Goal: Task Accomplishment & Management: Use online tool/utility

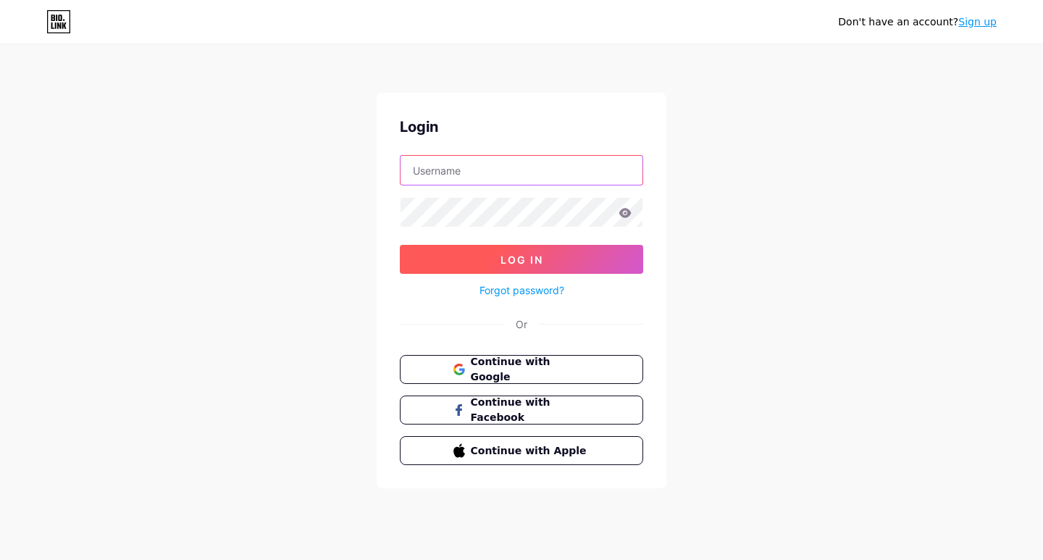
type input "labormaxtampa"
click at [437, 258] on button "Log In" at bounding box center [521, 259] width 243 height 29
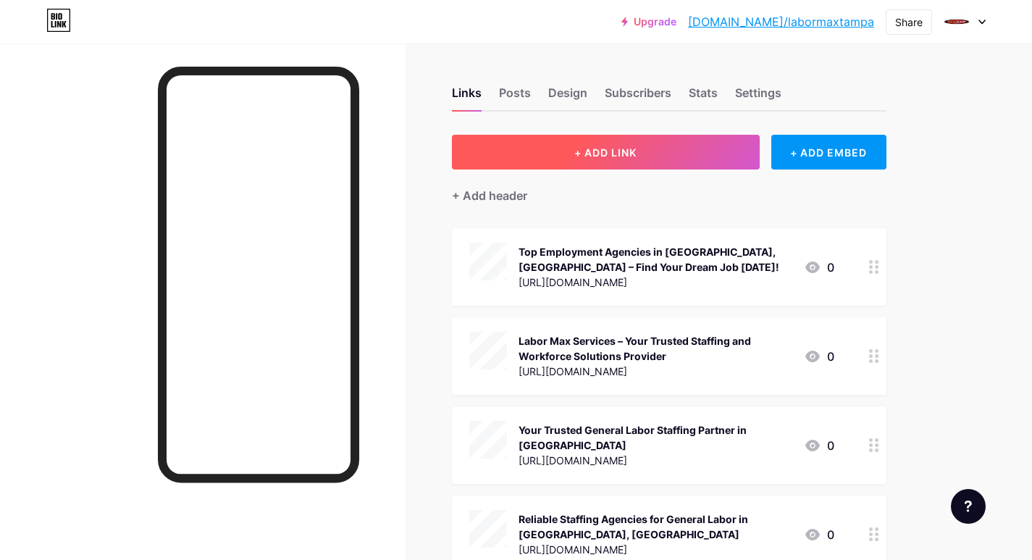
click at [476, 155] on button "+ ADD LINK" at bounding box center [606, 152] width 308 height 35
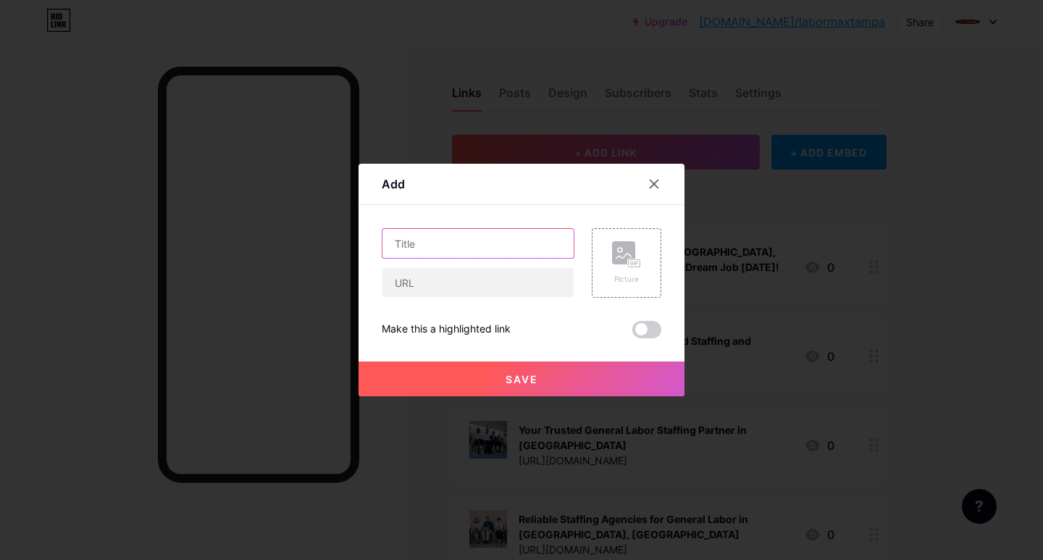
click at [427, 239] on input "text" at bounding box center [477, 243] width 191 height 29
paste input "Now Hiring Across [GEOGRAPHIC_DATA], [GEOGRAPHIC_DATA]"
type input "Now Hiring Across [GEOGRAPHIC_DATA], [GEOGRAPHIC_DATA]"
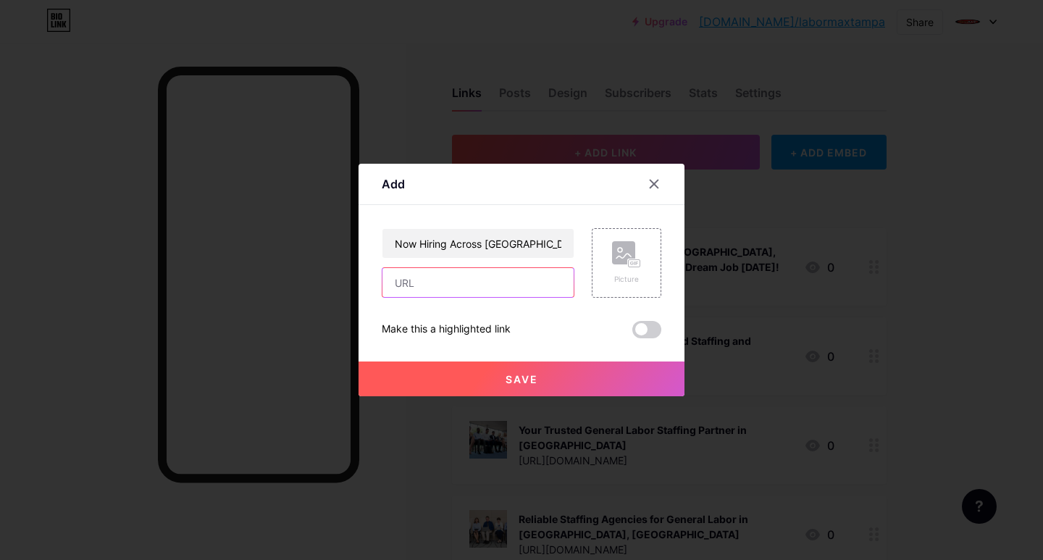
drag, startPoint x: 411, startPoint y: 277, endPoint x: 418, endPoint y: 316, distance: 39.8
click at [411, 277] on input "text" at bounding box center [477, 282] width 191 height 29
paste input "[URL][DOMAIN_NAME]"
type input "[URL][DOMAIN_NAME]"
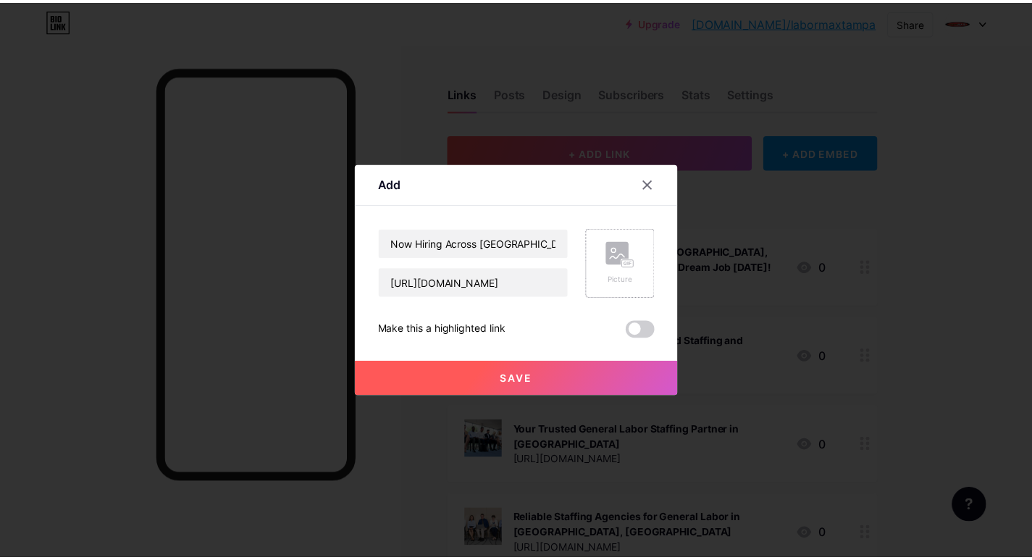
scroll to position [0, 0]
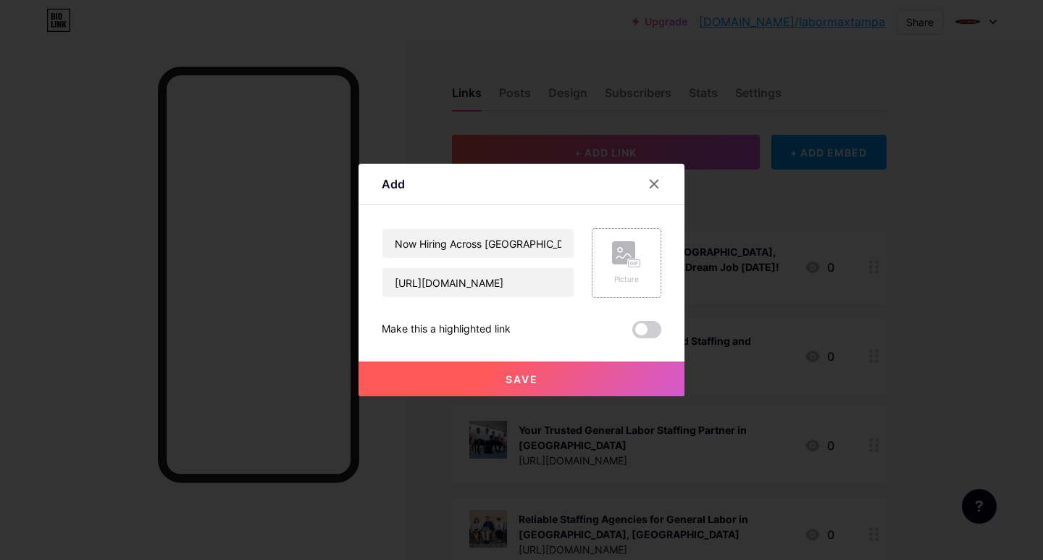
click at [602, 280] on div "Picture" at bounding box center [627, 263] width 70 height 70
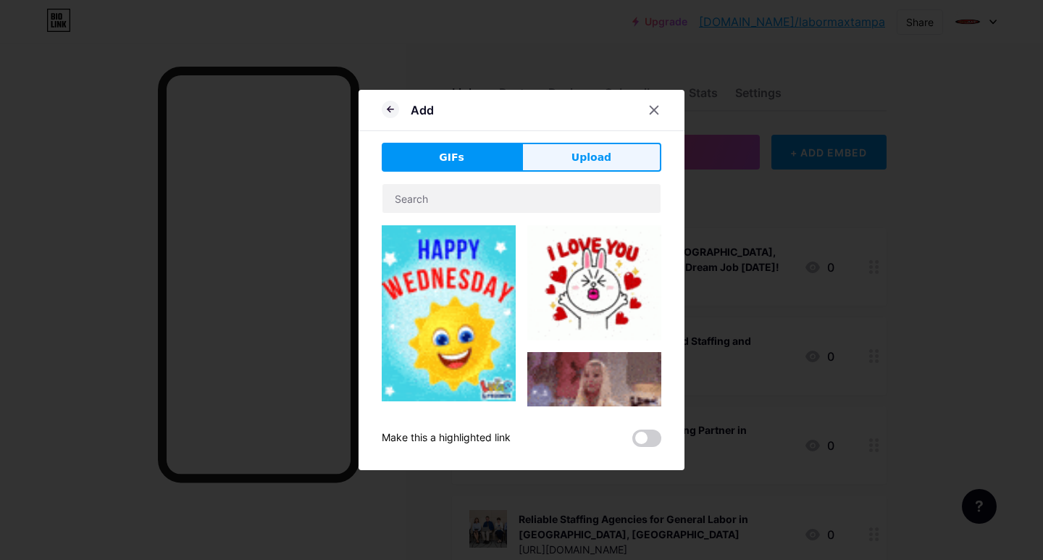
click at [557, 161] on button "Upload" at bounding box center [591, 157] width 140 height 29
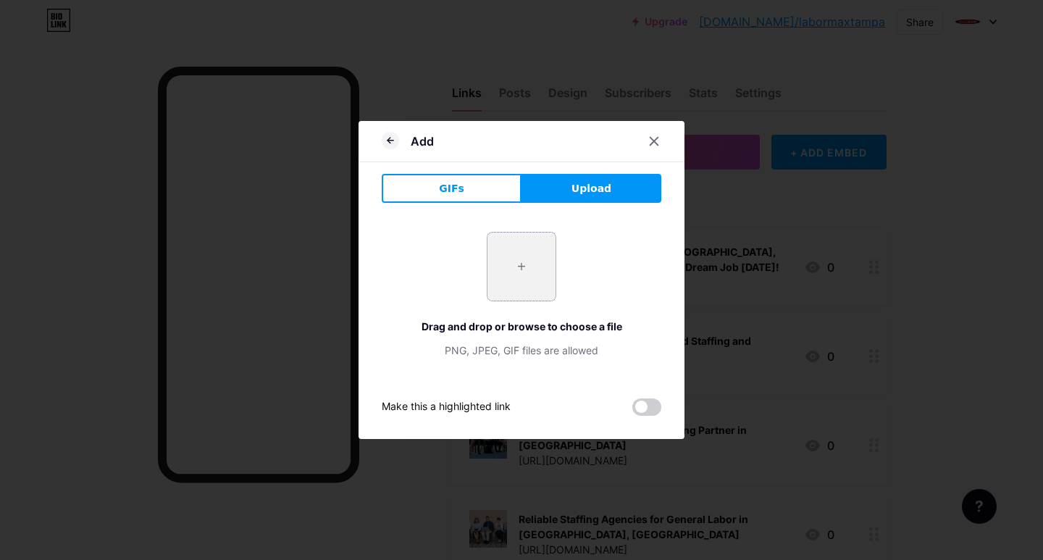
click at [491, 286] on input "file" at bounding box center [521, 266] width 68 height 68
type input "C:\fakepath\Now Hiring Across Tampa, FL.jpg"
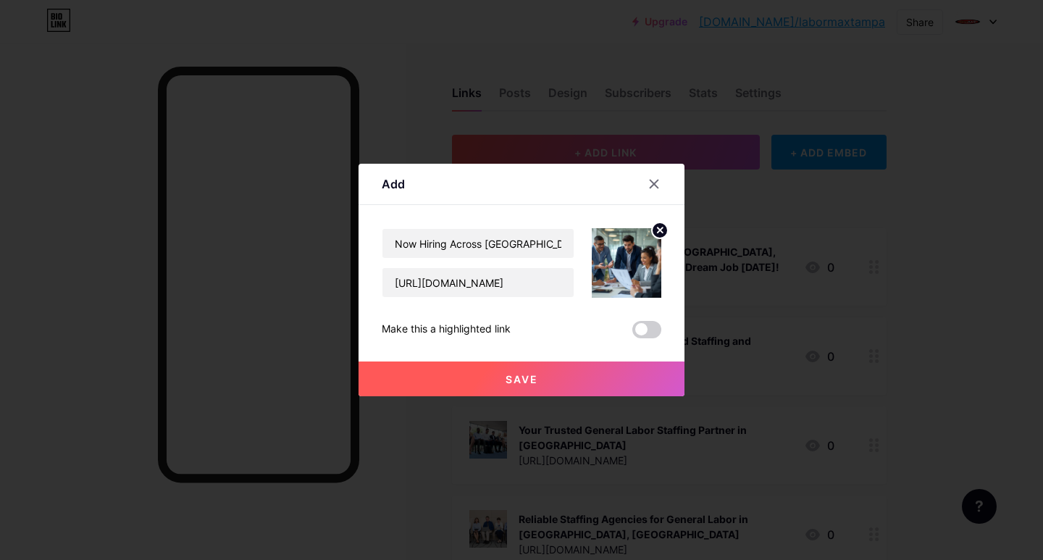
click at [527, 384] on span "Save" at bounding box center [521, 379] width 33 height 12
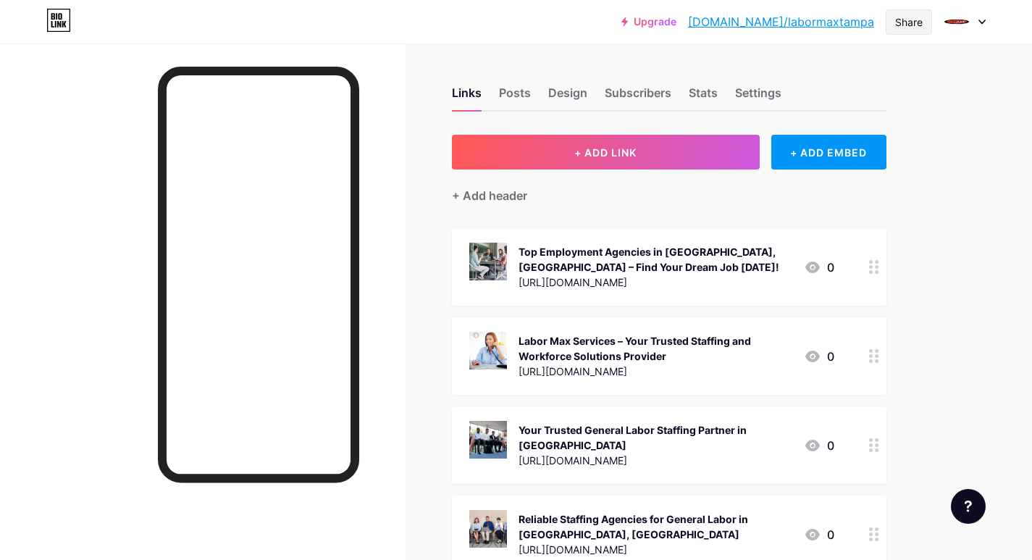
click at [900, 21] on div "Share" at bounding box center [909, 21] width 28 height 15
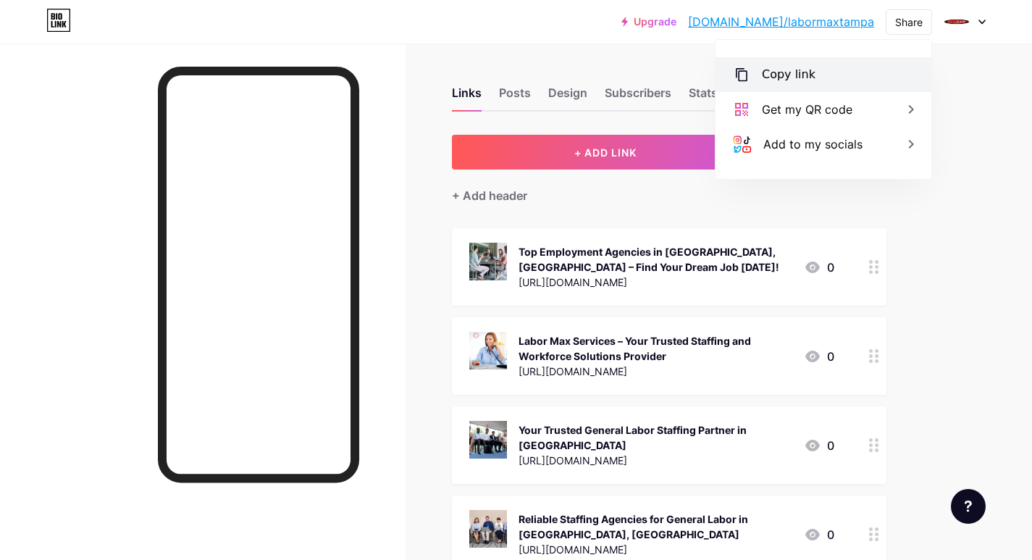
click at [773, 71] on div "Copy link" at bounding box center [789, 74] width 54 height 17
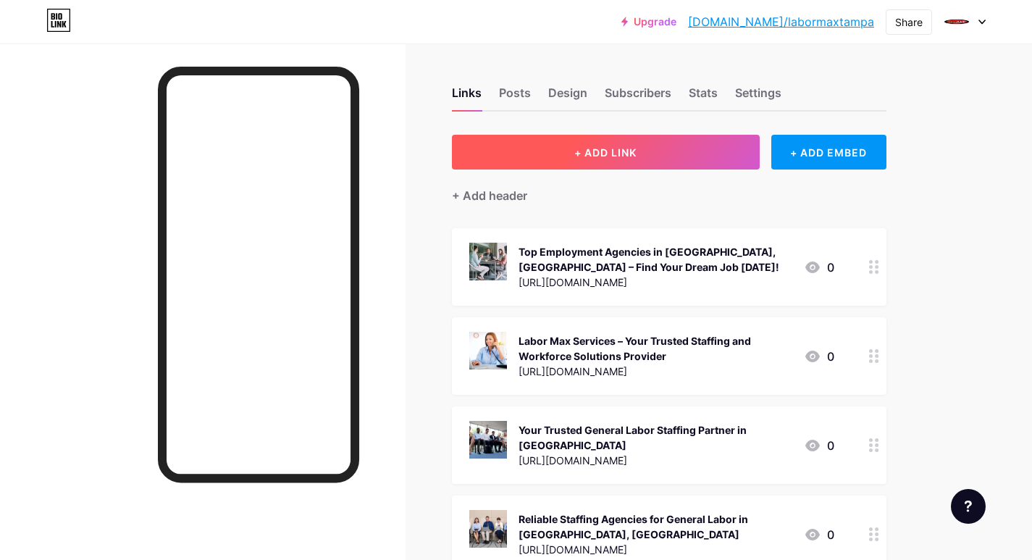
click at [516, 151] on button "+ ADD LINK" at bounding box center [606, 152] width 308 height 35
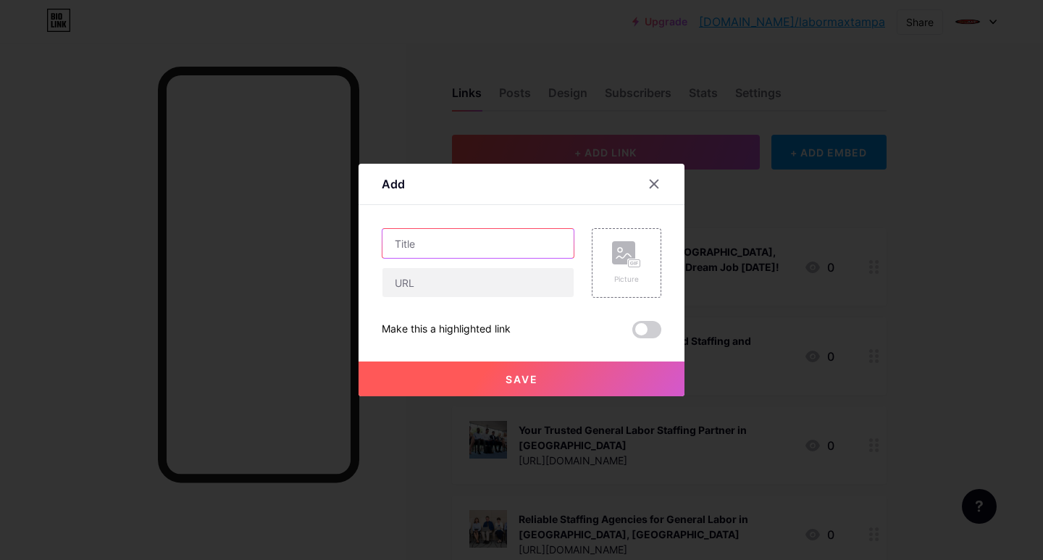
click at [421, 244] on input "text" at bounding box center [477, 243] width 191 height 29
paste input "Explore Exciting Job Opportunities in [GEOGRAPHIC_DATA]"
type input "Explore Exciting Job Opportunities in [GEOGRAPHIC_DATA]"
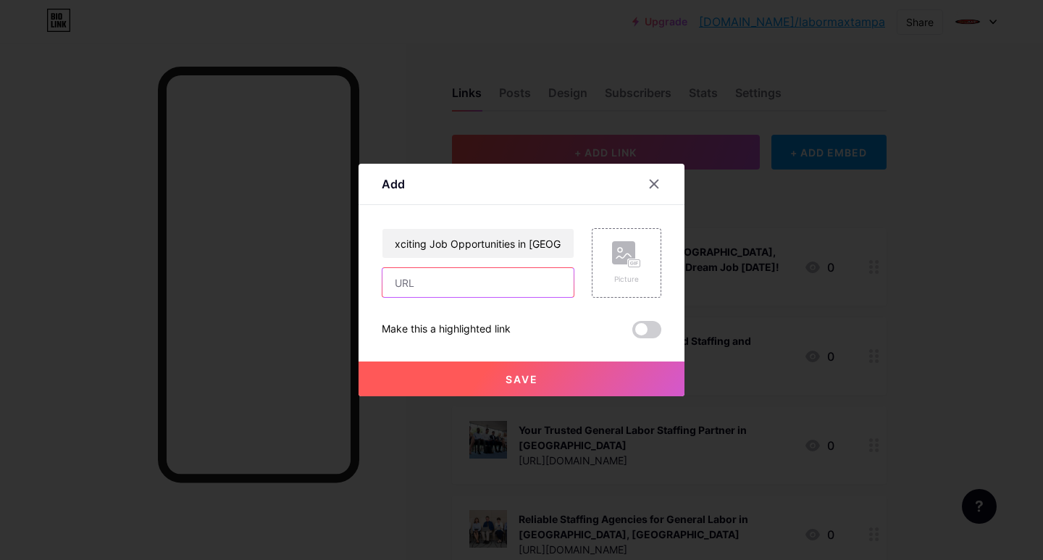
drag, startPoint x: 414, startPoint y: 288, endPoint x: 421, endPoint y: 301, distance: 14.6
click at [414, 288] on input "text" at bounding box center [477, 282] width 191 height 29
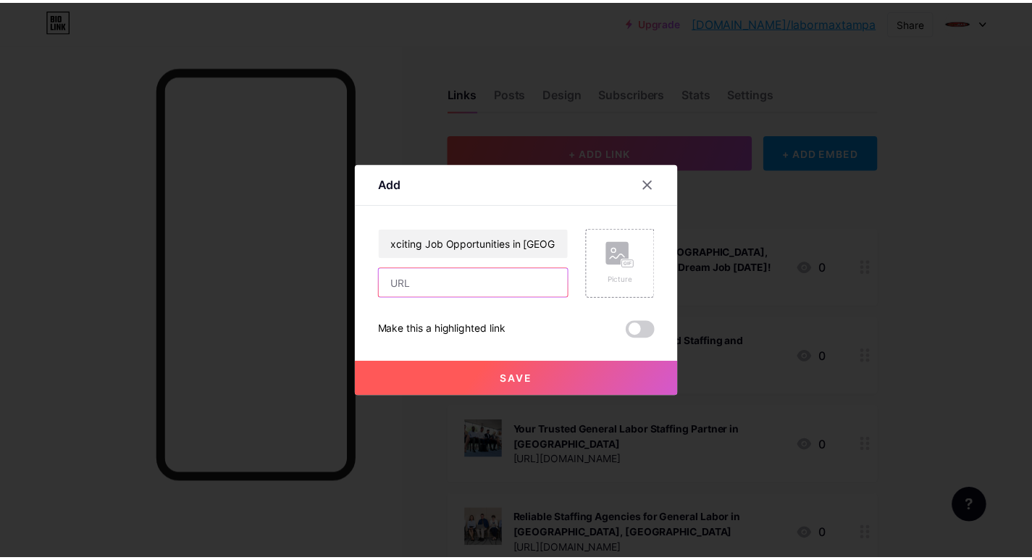
scroll to position [0, 0]
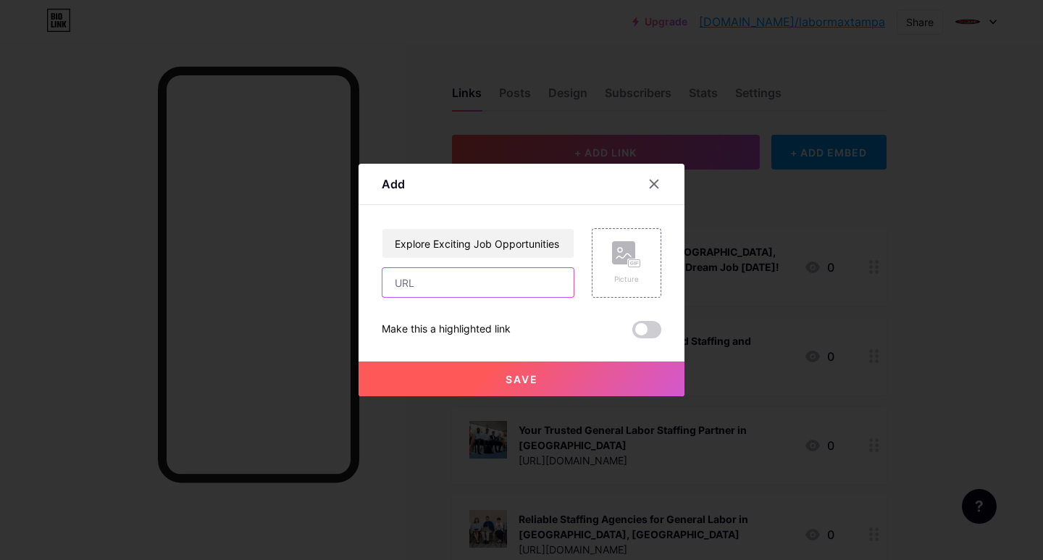
paste input "[URL][DOMAIN_NAME]"
type input "[URL][DOMAIN_NAME]"
click at [615, 275] on div "Picture" at bounding box center [626, 279] width 29 height 11
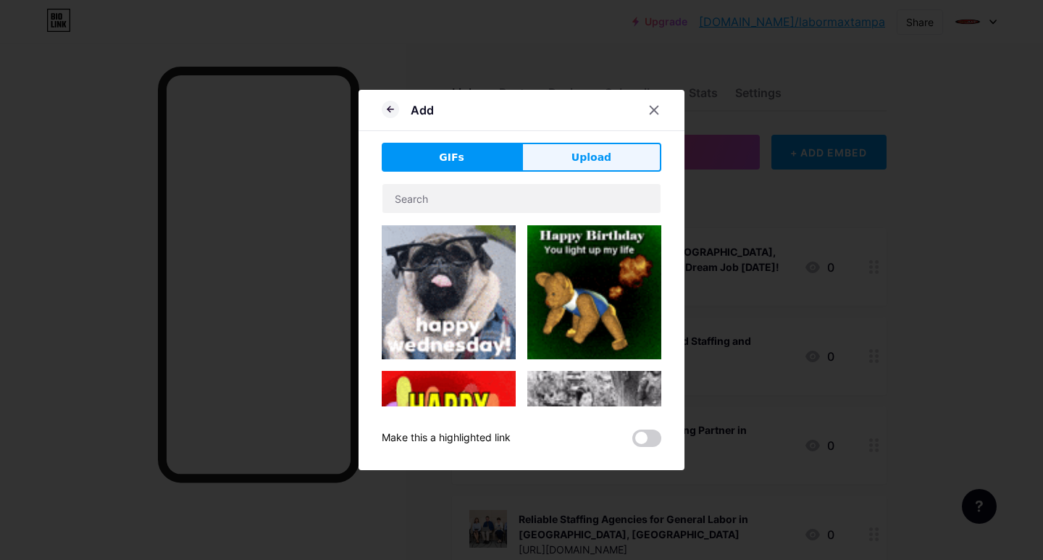
click at [566, 163] on button "Upload" at bounding box center [591, 157] width 140 height 29
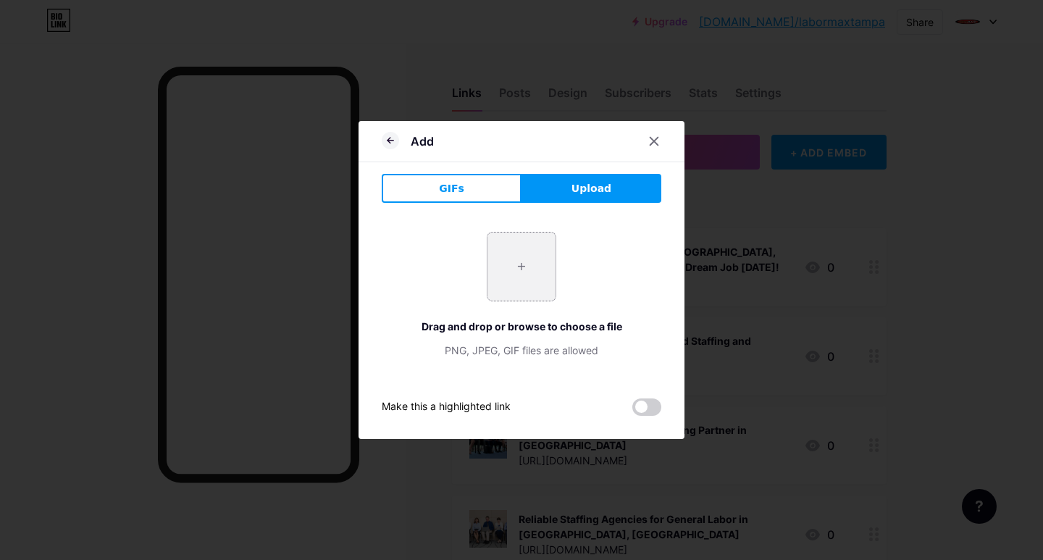
click at [500, 295] on input "file" at bounding box center [521, 266] width 68 height 68
type input "C:\fakepath\Explore Exciting Job Opportunities in [GEOGRAPHIC_DATA]jpg"
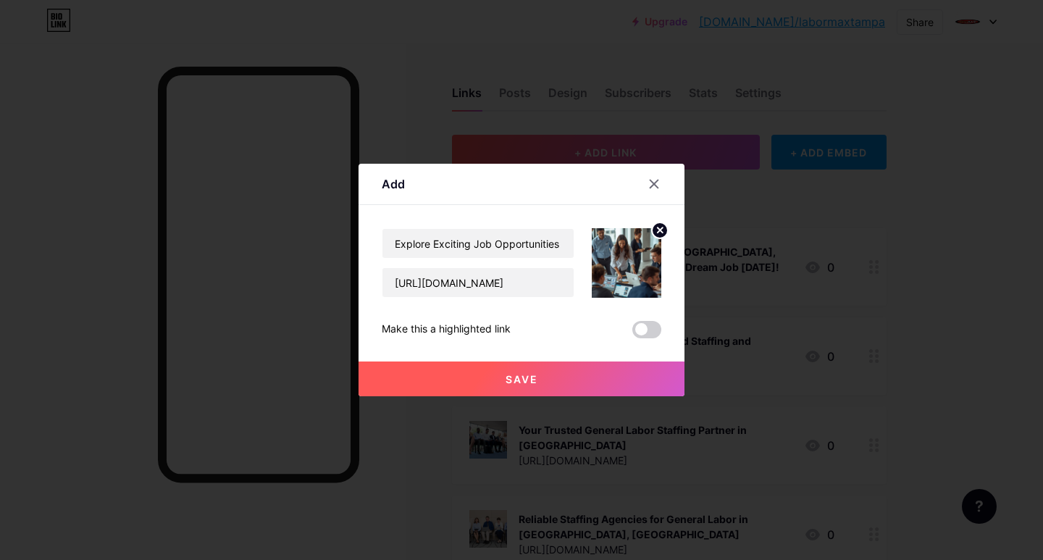
click at [500, 379] on button "Save" at bounding box center [521, 378] width 326 height 35
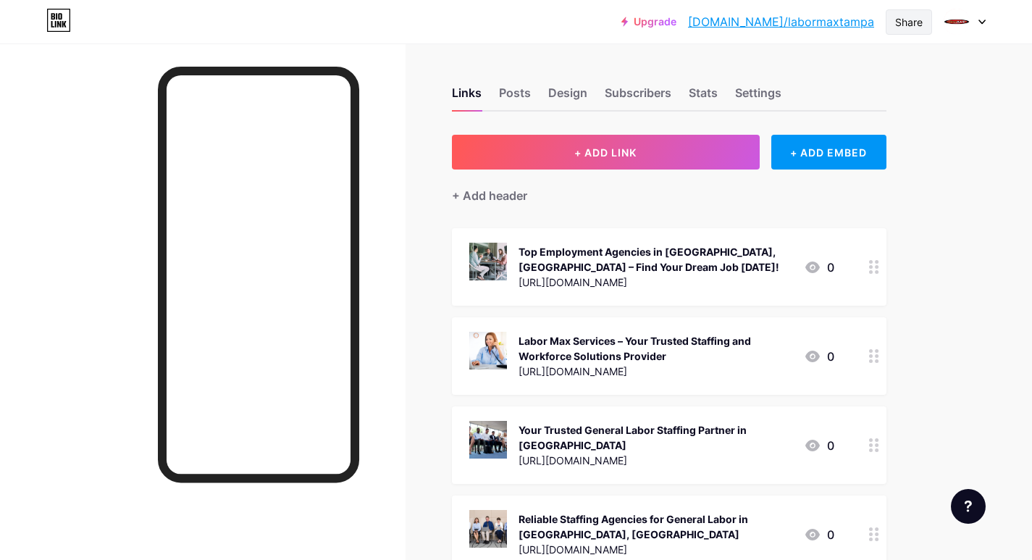
click at [904, 25] on div "Share" at bounding box center [909, 21] width 28 height 15
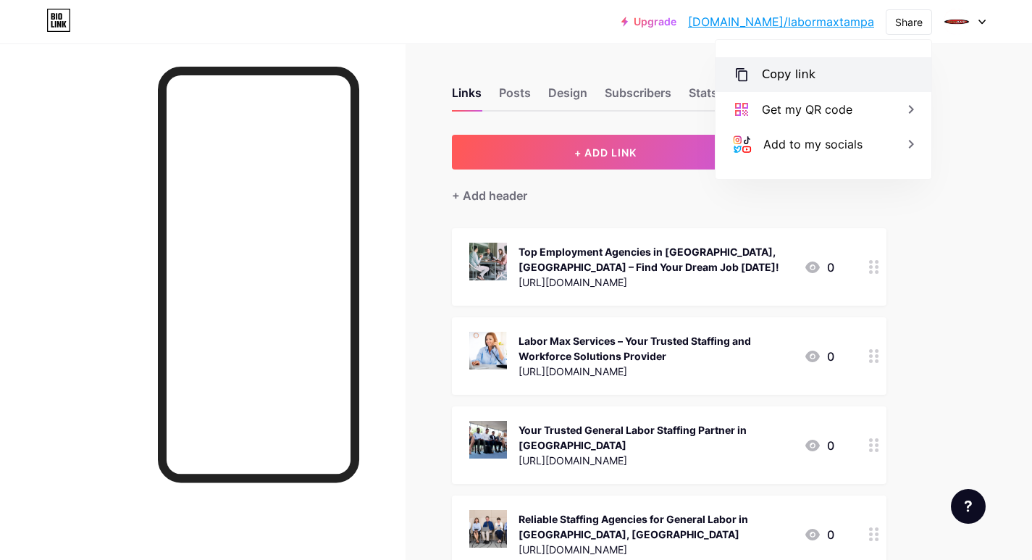
click at [802, 73] on div "Copy link" at bounding box center [789, 74] width 54 height 17
